Goal: Transaction & Acquisition: Obtain resource

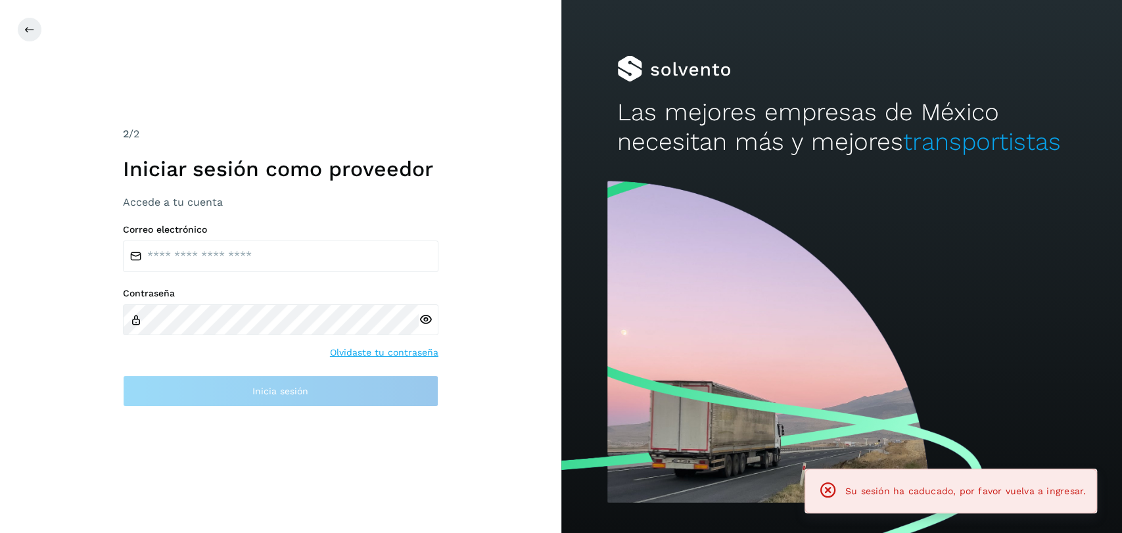
click at [286, 277] on div "Correo electrónico Contraseña Olvidaste tu contraseña Inicia sesión" at bounding box center [280, 315] width 315 height 183
click at [304, 266] on input "email" at bounding box center [280, 257] width 315 height 32
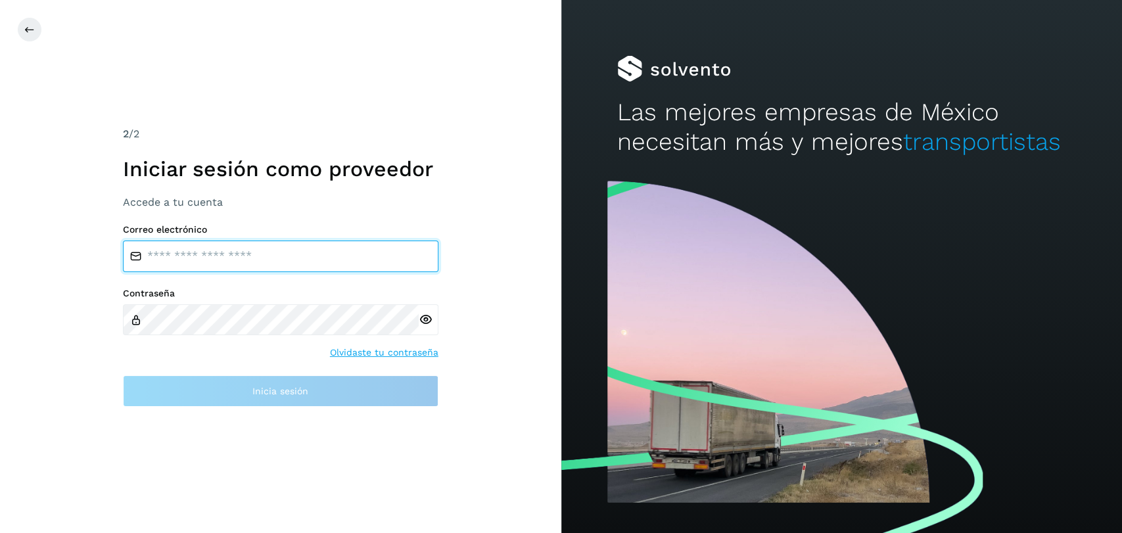
type input "**********"
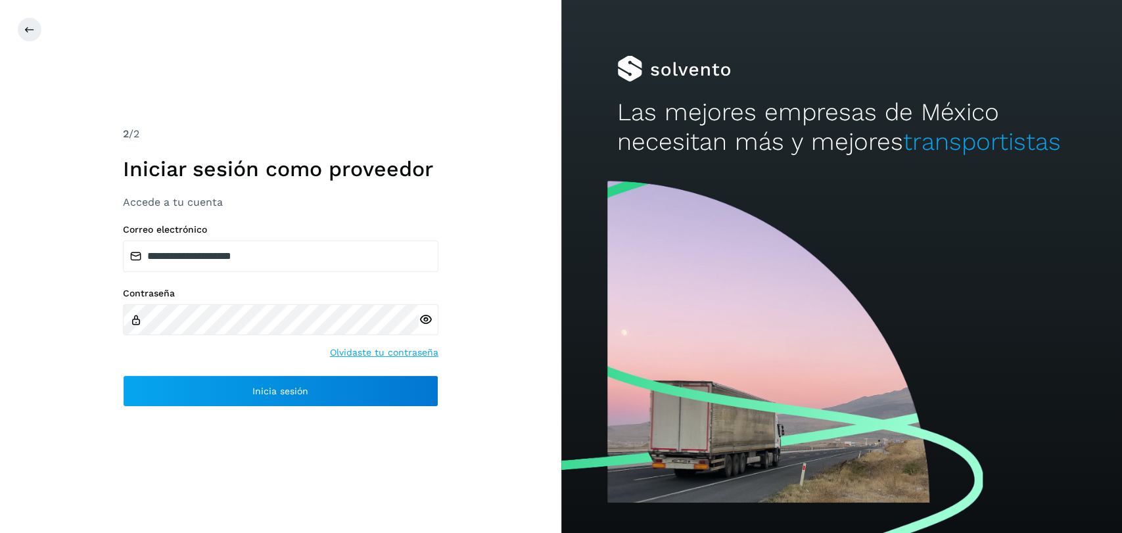
click at [422, 313] on icon at bounding box center [426, 320] width 14 height 14
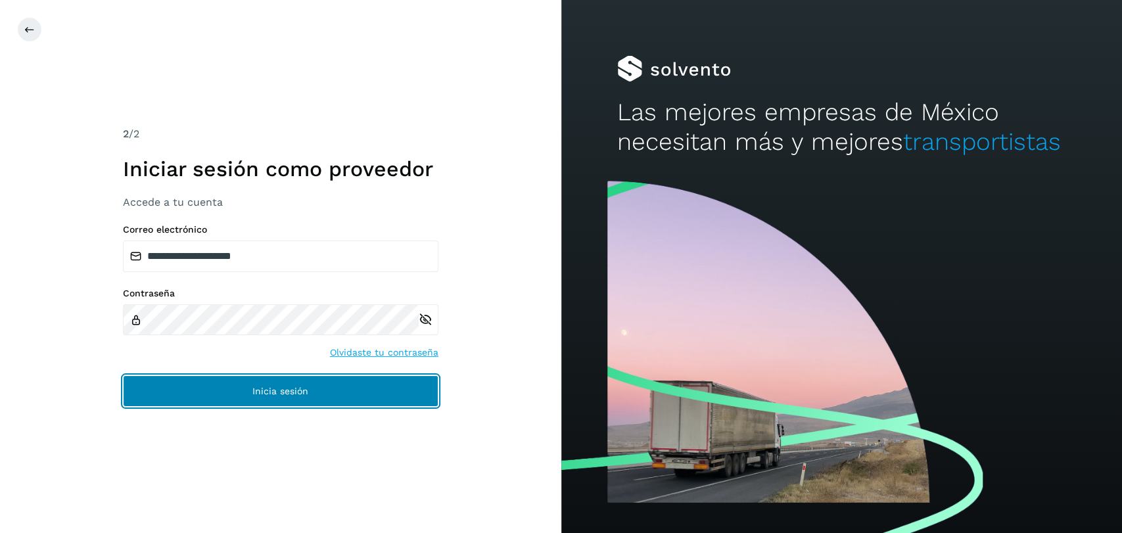
click at [285, 382] on button "Inicia sesión" at bounding box center [280, 391] width 315 height 32
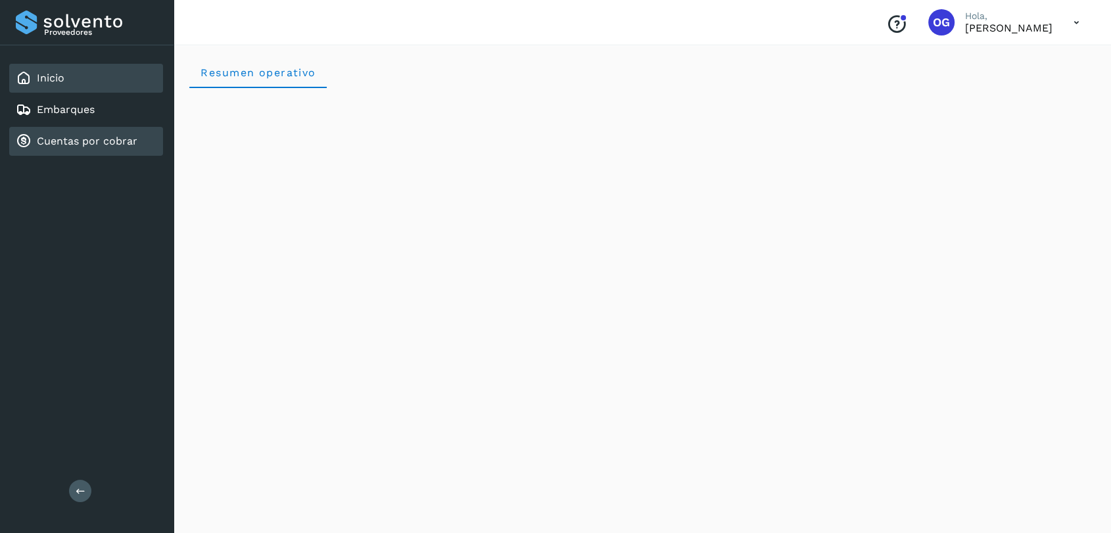
click at [91, 139] on link "Cuentas por cobrar" at bounding box center [87, 141] width 101 height 12
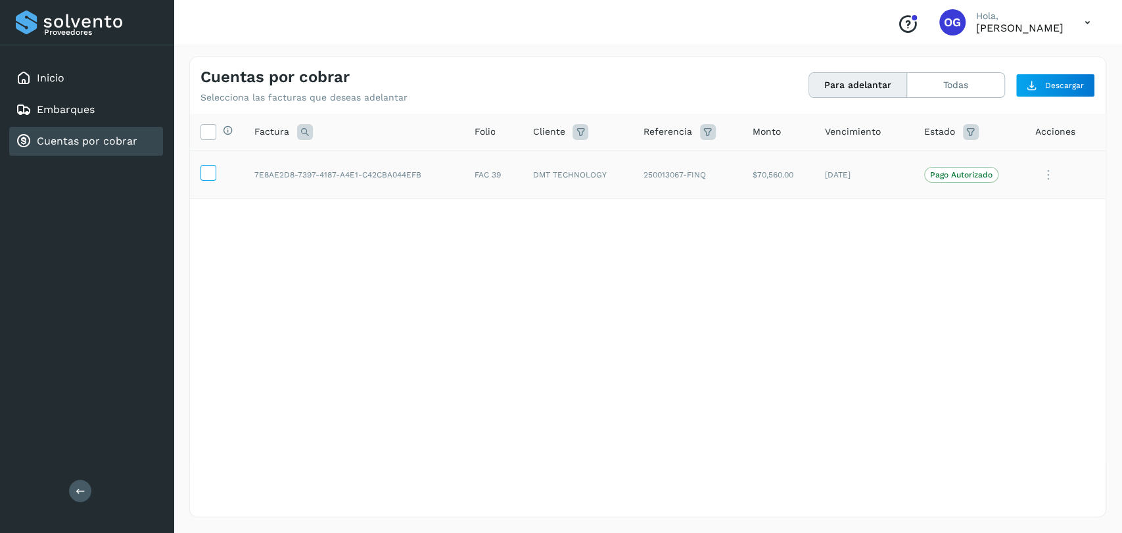
click at [204, 172] on icon at bounding box center [208, 172] width 14 height 14
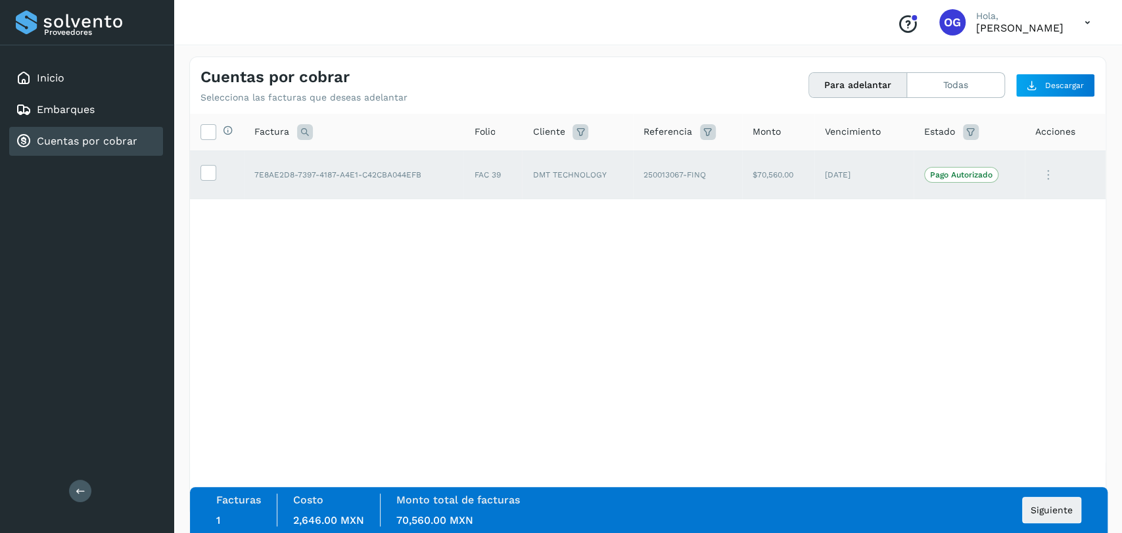
click at [950, 180] on span "Pago Autorizado" at bounding box center [961, 175] width 74 height 16
click at [1047, 503] on button "Siguiente" at bounding box center [1051, 510] width 59 height 26
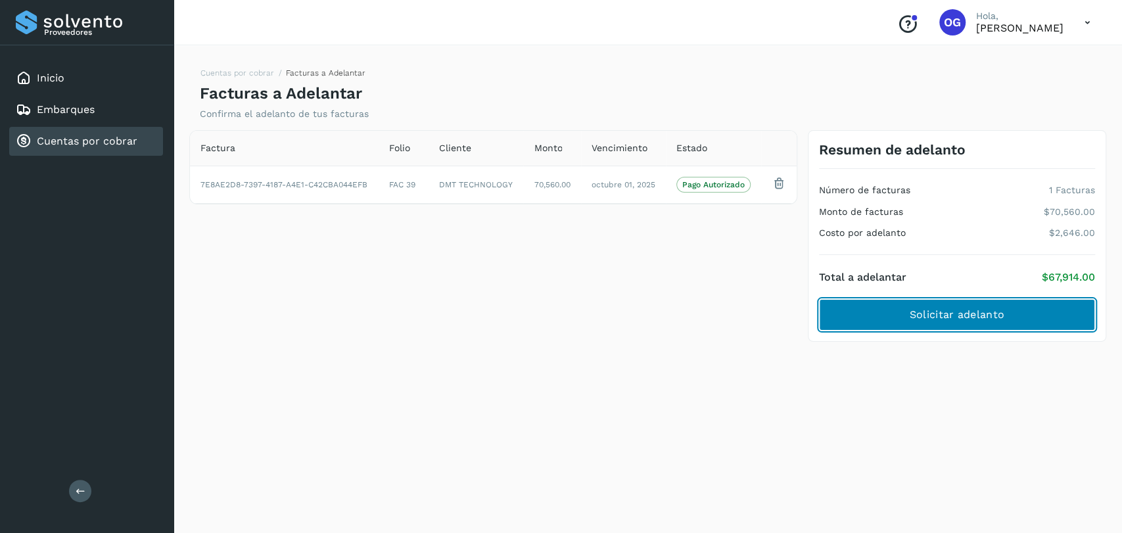
click at [919, 315] on span "Solicitar adelanto" at bounding box center [956, 315] width 95 height 14
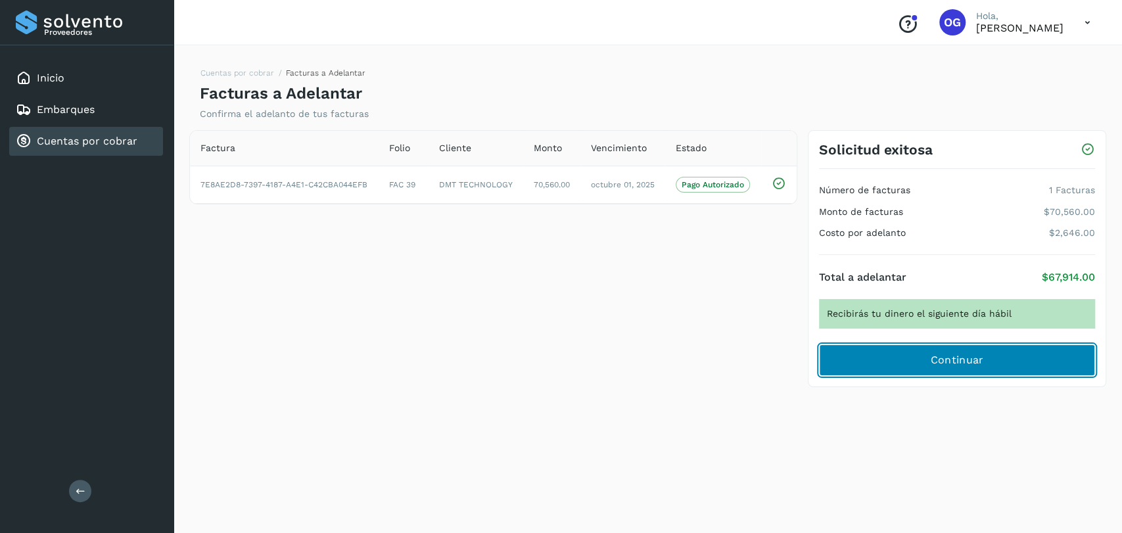
click at [862, 350] on button "Continuar" at bounding box center [957, 360] width 276 height 32
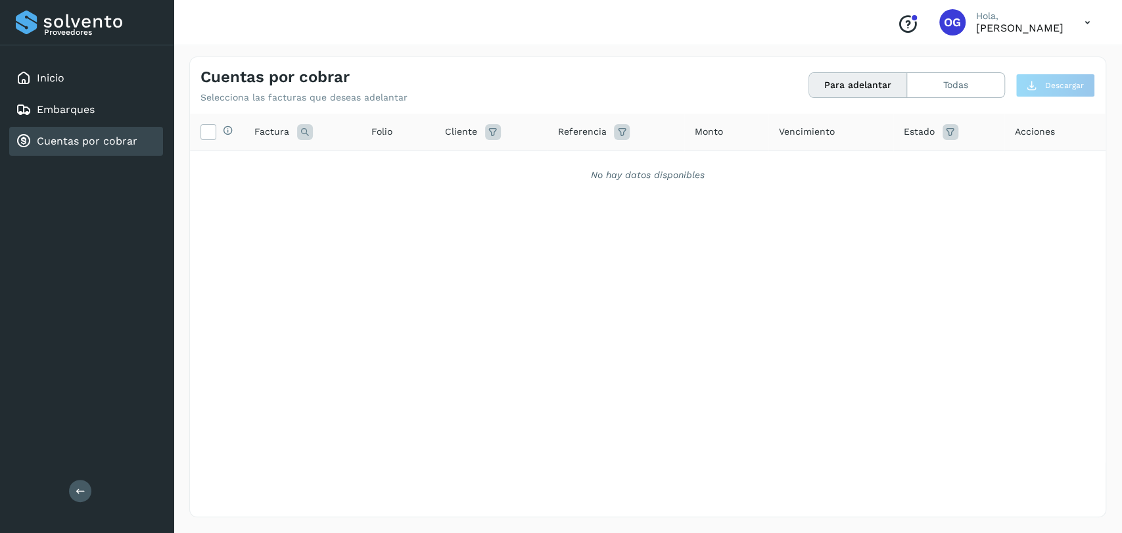
click at [1083, 21] on icon at bounding box center [1087, 22] width 27 height 27
click at [743, 14] on div at bounding box center [561, 266] width 1122 height 533
click at [78, 500] on button at bounding box center [80, 491] width 22 height 22
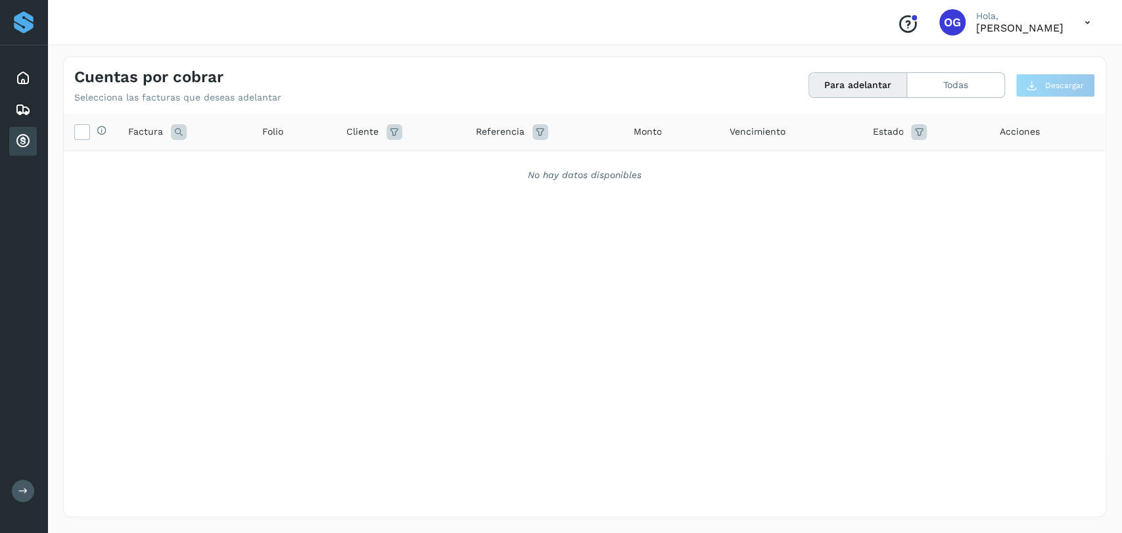
click at [15, 498] on button at bounding box center [23, 491] width 22 height 22
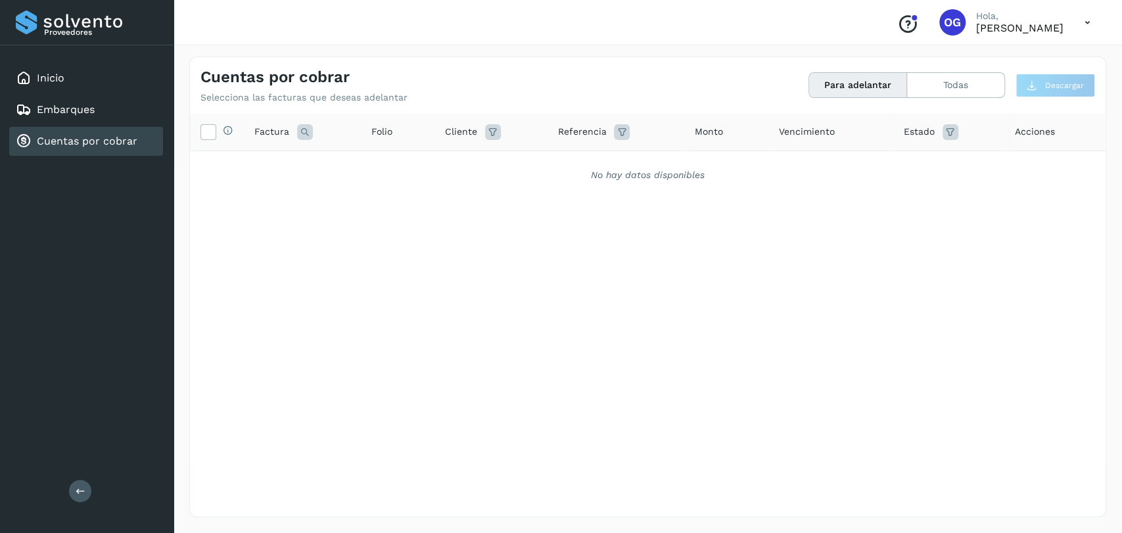
click at [897, 22] on icon "Conoce nuestros beneficios" at bounding box center [907, 24] width 21 height 21
click at [944, 22] on span "OG" at bounding box center [952, 22] width 17 height 0
